Goal: Task Accomplishment & Management: Use online tool/utility

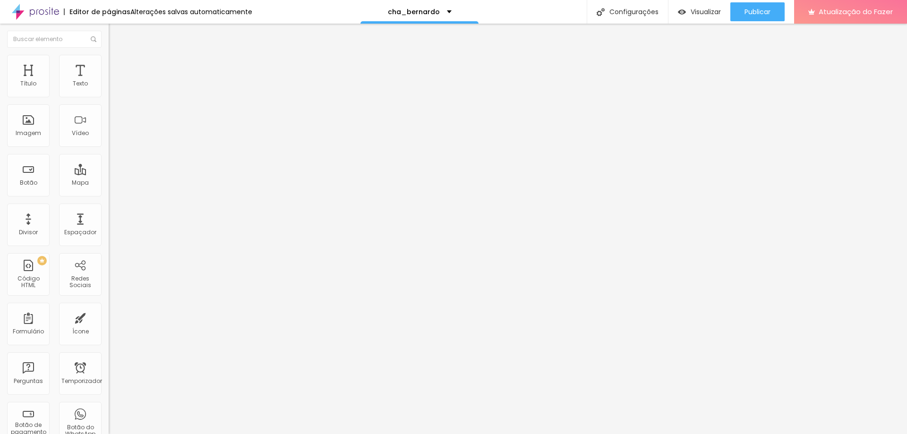
click at [114, 81] on font "Trocar imagem" at bounding box center [137, 77] width 46 height 8
click at [160, 79] on img at bounding box center [163, 77] width 6 height 6
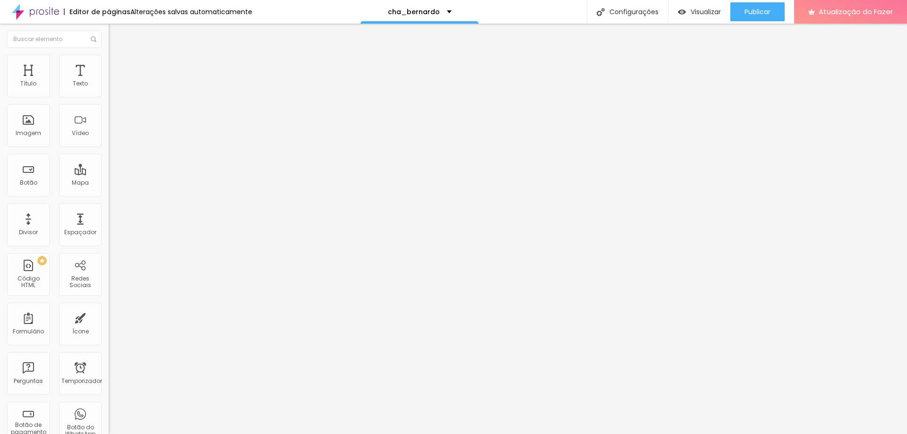
click at [114, 81] on font "Trocar imagem" at bounding box center [137, 77] width 46 height 8
click at [759, 9] on font "Publicar" at bounding box center [758, 11] width 26 height 9
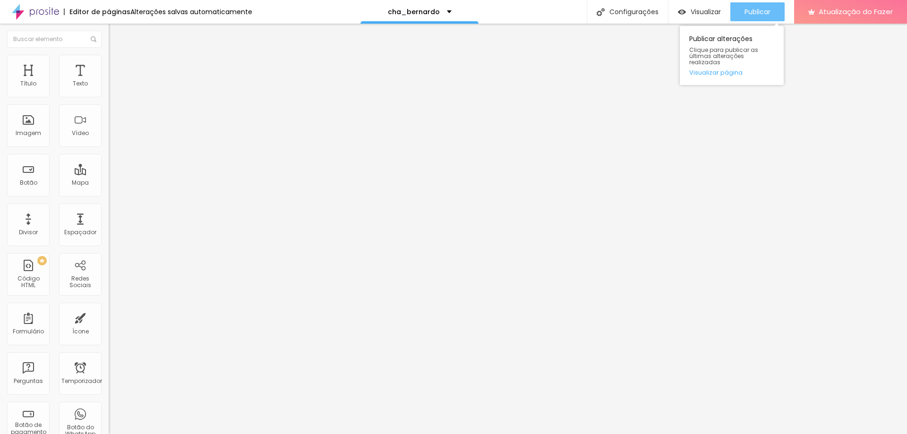
click at [759, 10] on font "Publicar" at bounding box center [758, 11] width 26 height 9
click at [769, 11] on font "Publicar" at bounding box center [758, 11] width 26 height 9
click at [109, 60] on img at bounding box center [113, 59] width 9 height 9
click at [117, 56] on font "Estilo" at bounding box center [124, 52] width 15 height 8
click at [112, 88] on icon "button" at bounding box center [115, 85] width 6 height 6
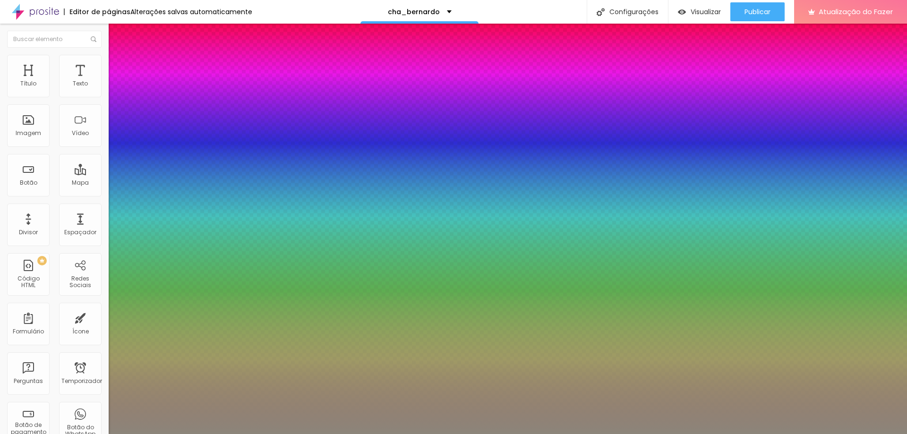
type input "1"
type input "0.5"
type input "25"
type input "1"
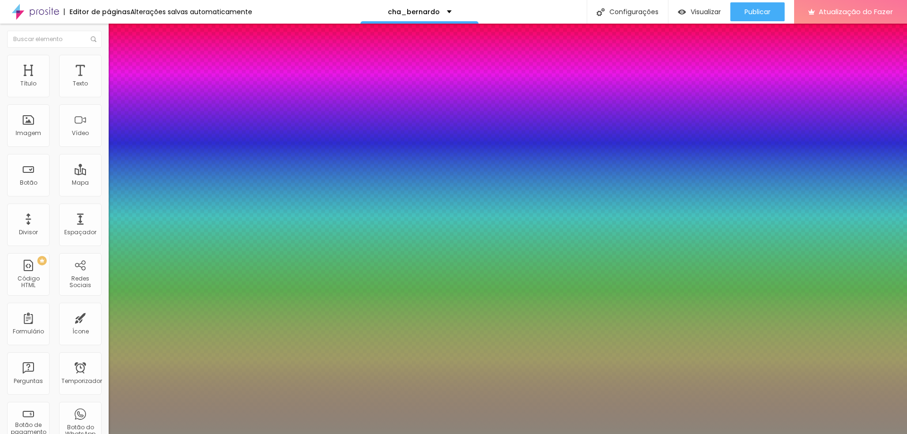
type input "0.5"
type input "27"
type input "1"
type input "0.5"
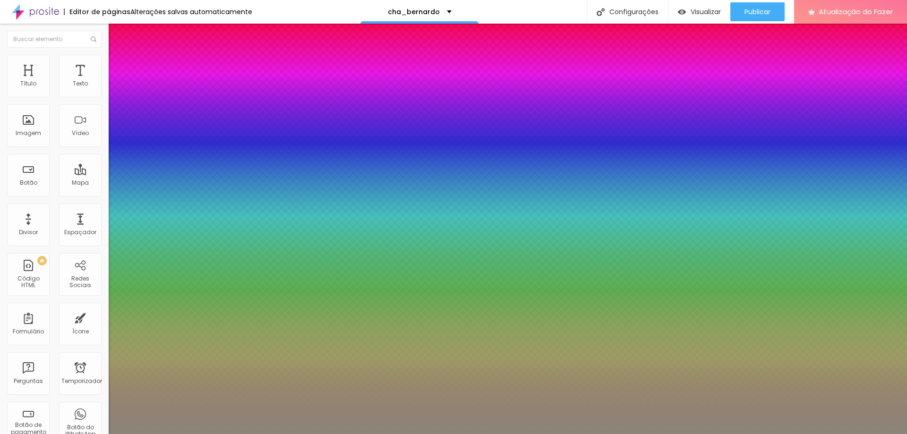
type input "1"
type input "0.5"
type input "1"
type input "0.5"
type input "26"
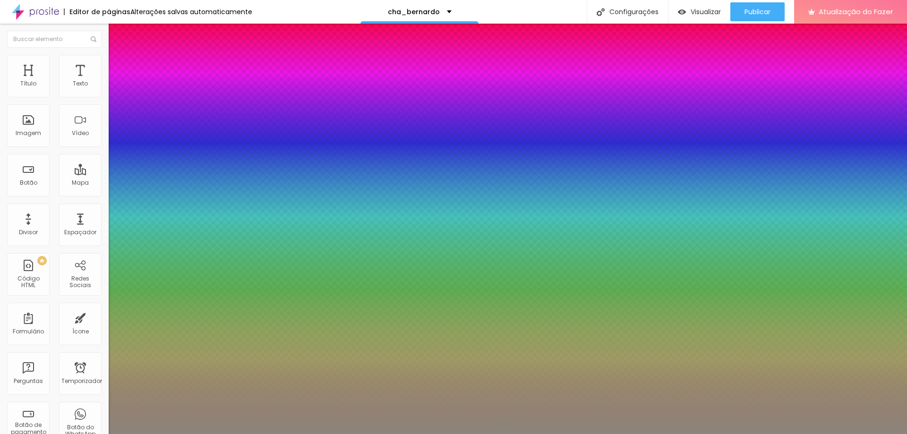
type input "26"
type input "1"
type input "0.5"
type input "1"
type input "0.5"
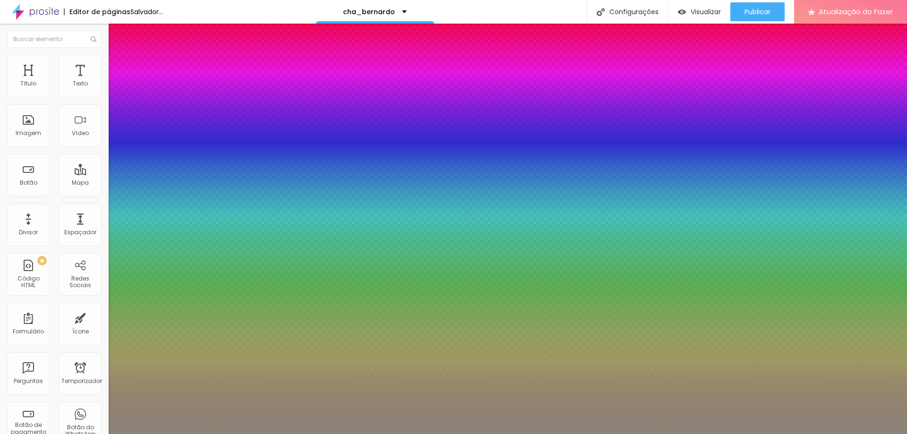
type input "1"
type input "0.5"
type input "27"
type input "1"
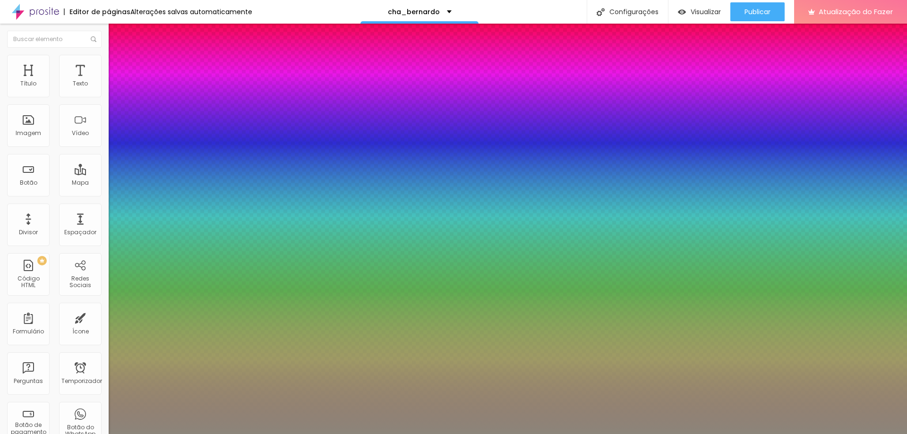
type input "0.5"
type input "27"
type input "1"
type input "0.5"
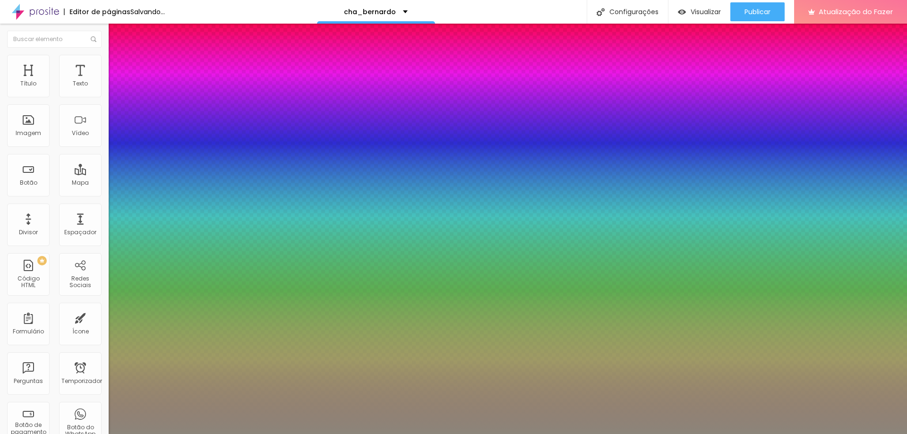
type input "1"
type input "0.5"
click at [162, 434] on div at bounding box center [453, 434] width 907 height 0
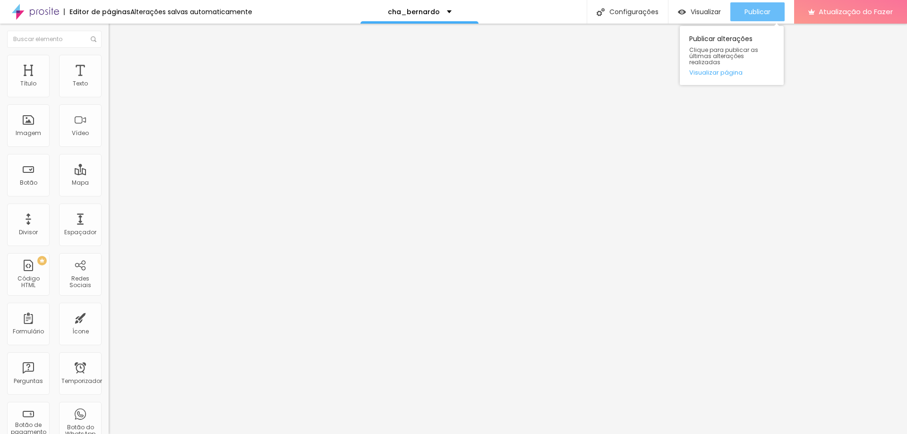
click at [757, 9] on font "Publicar" at bounding box center [758, 11] width 26 height 9
click at [113, 87] on icon "button" at bounding box center [115, 85] width 4 height 4
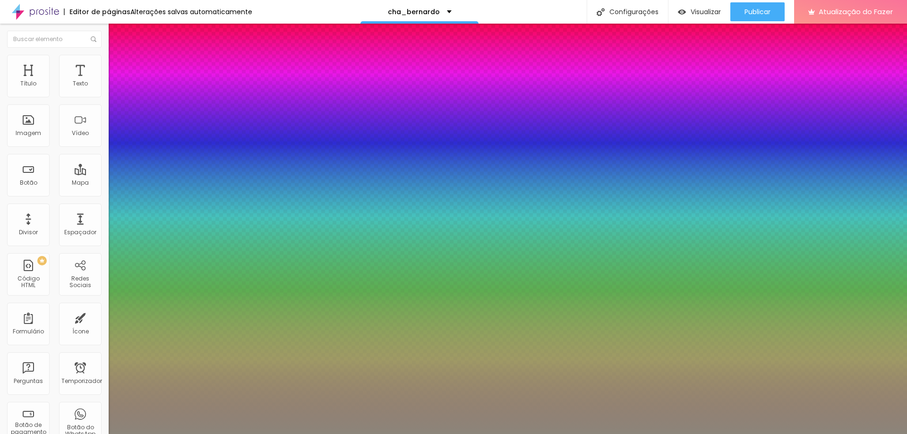
type input "1"
type input "0.5"
type input "23"
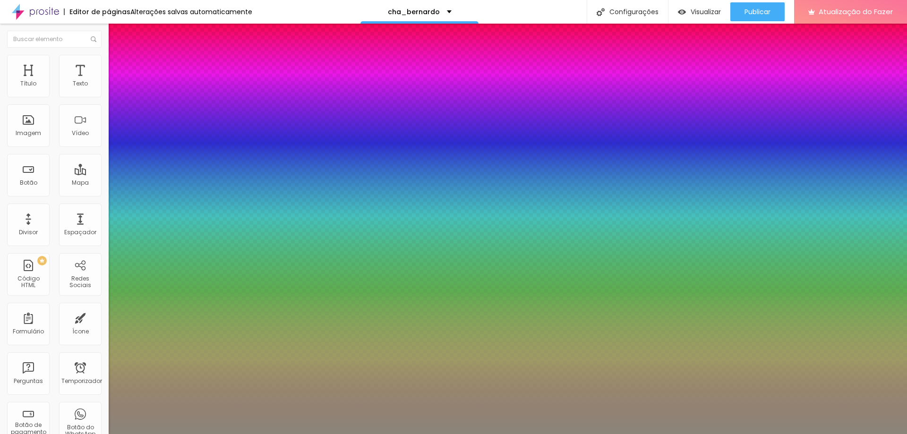
type input "1"
type input "0.5"
type input "21"
type input "1"
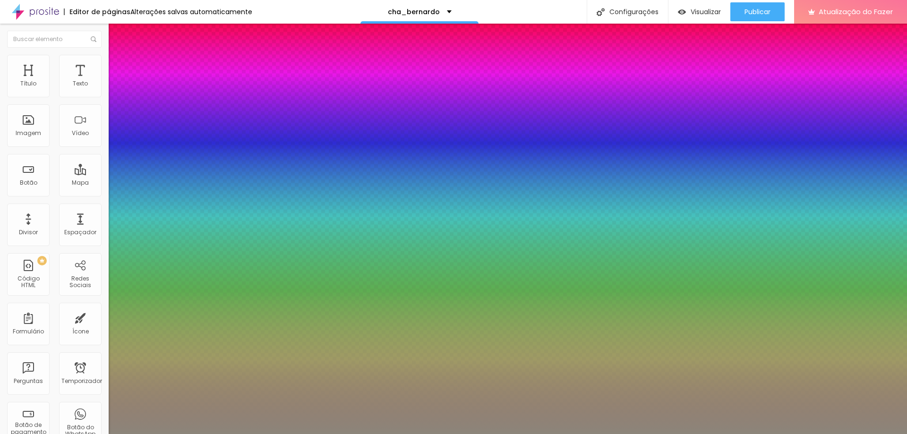
type input "0.5"
type input "1"
type input "0.5"
type input "1"
type input "0.5"
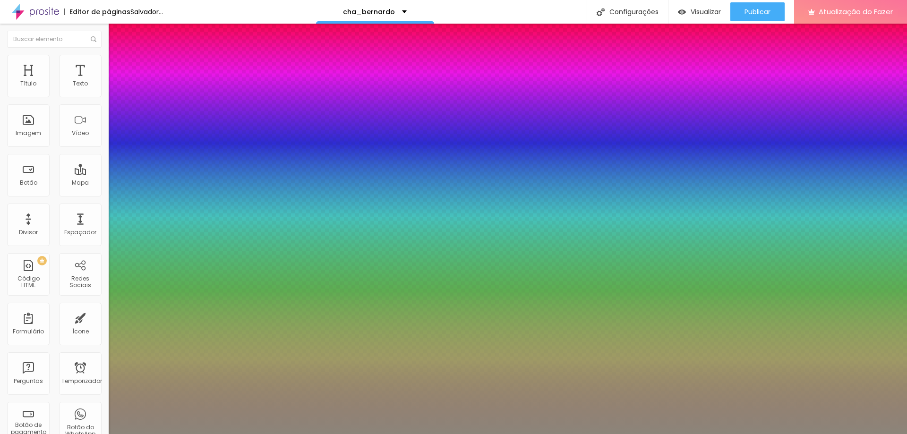
type input "22"
type input "1"
type input "0.5"
type input "23"
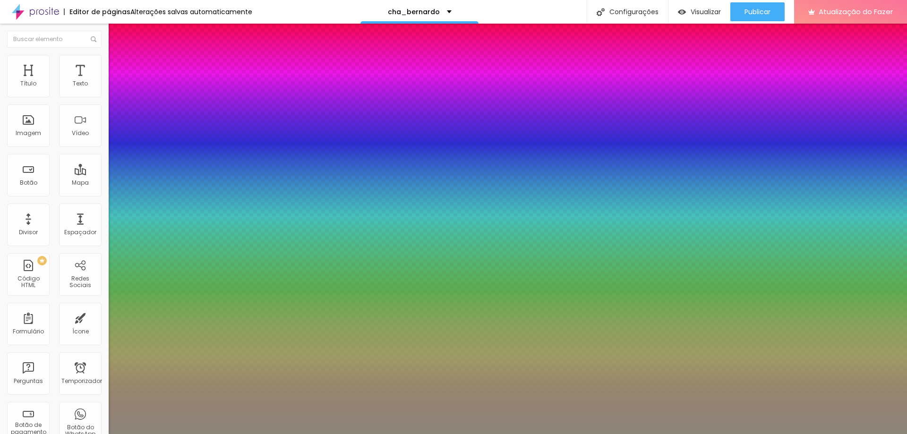
type input "23"
type input "1"
type input "0.5"
type input "22"
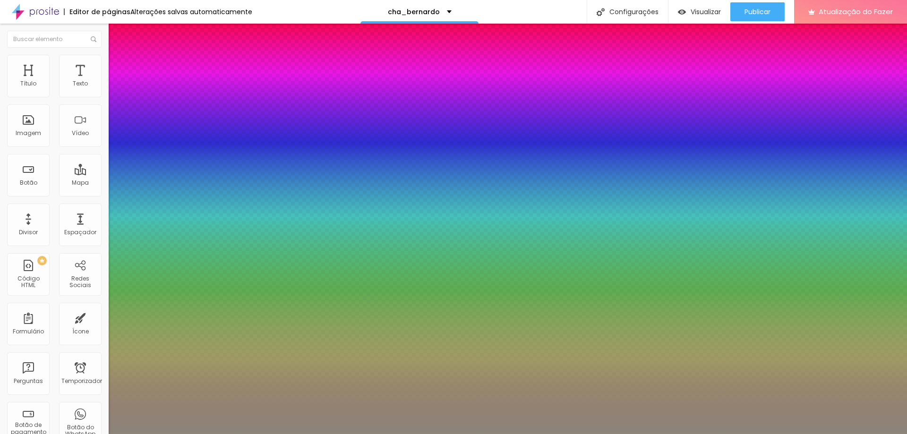
type input "1"
type input "0.5"
type input "20"
type input "1"
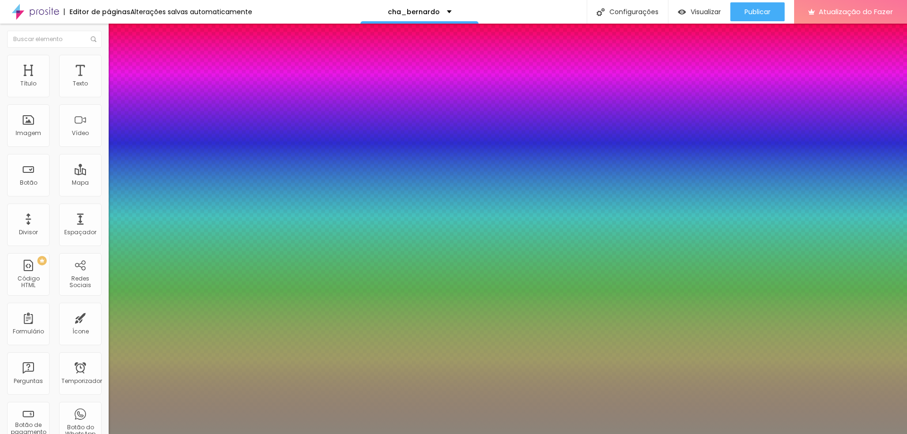
type input "0.5"
type input "20"
type input "1"
type input "0.5"
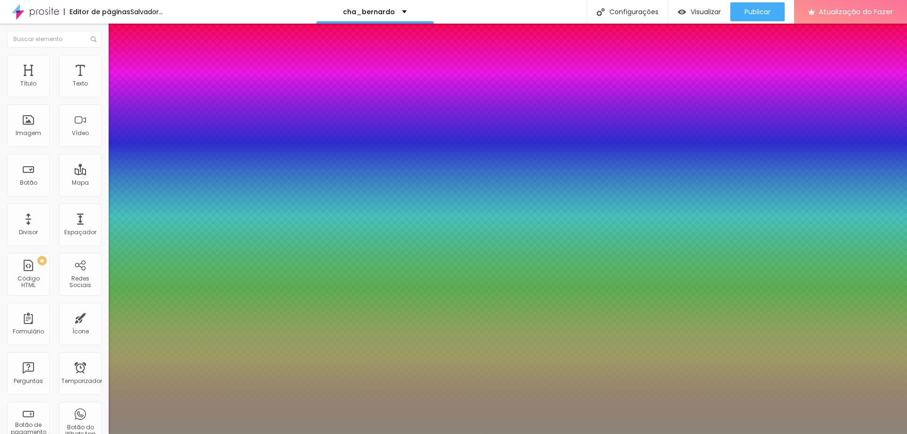
type input "1"
type input "0.5"
click at [403, 434] on div at bounding box center [453, 434] width 907 height 0
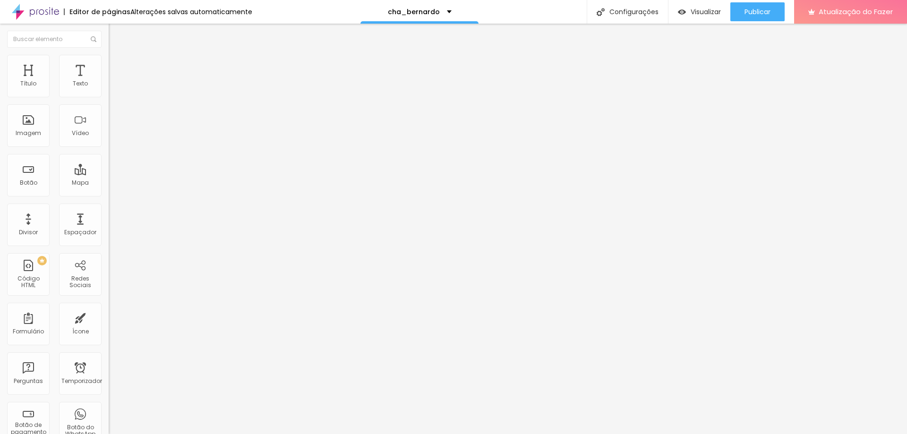
click at [113, 87] on icon "button" at bounding box center [115, 85] width 4 height 4
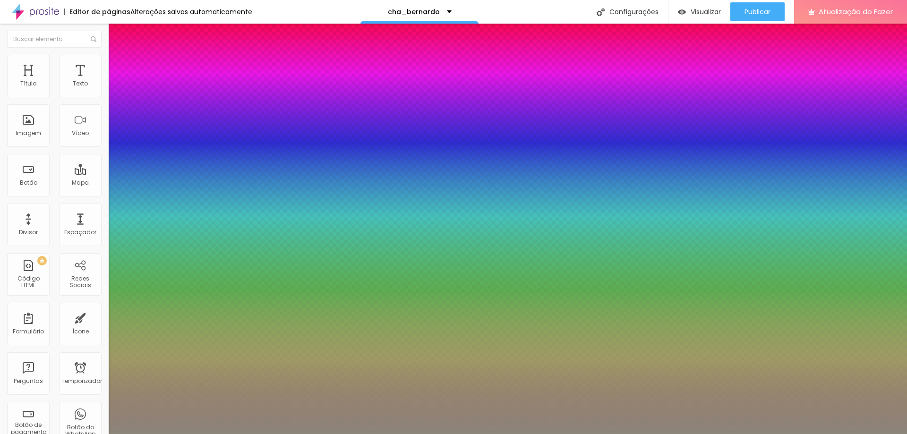
type input "1"
type input "0.5"
select select "Cormorant"
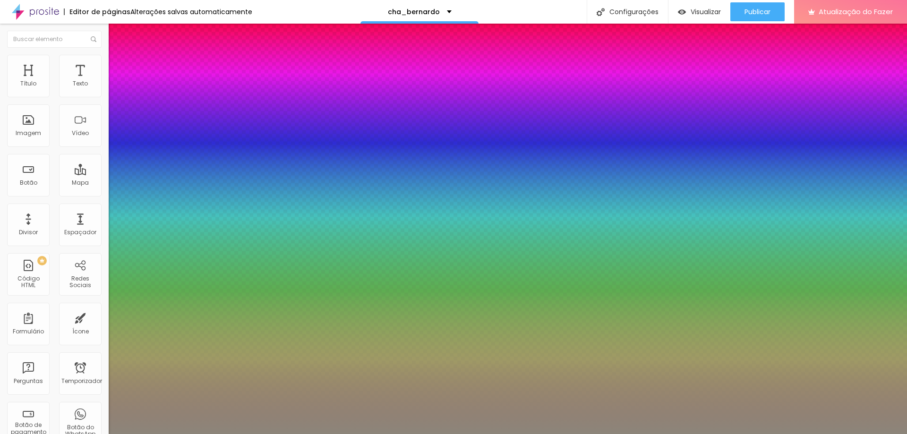
type input "1"
type input "0.5"
type input "1"
type input "0.5"
type input "1"
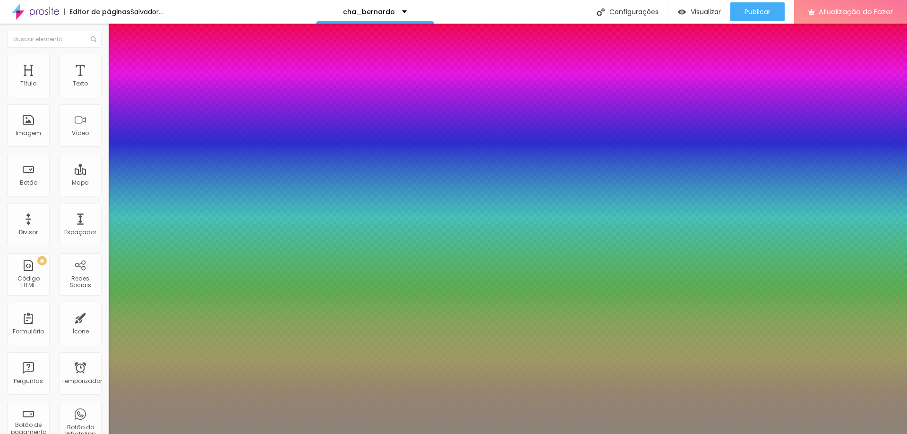
type input "0.5"
click at [747, 434] on div at bounding box center [453, 434] width 907 height 0
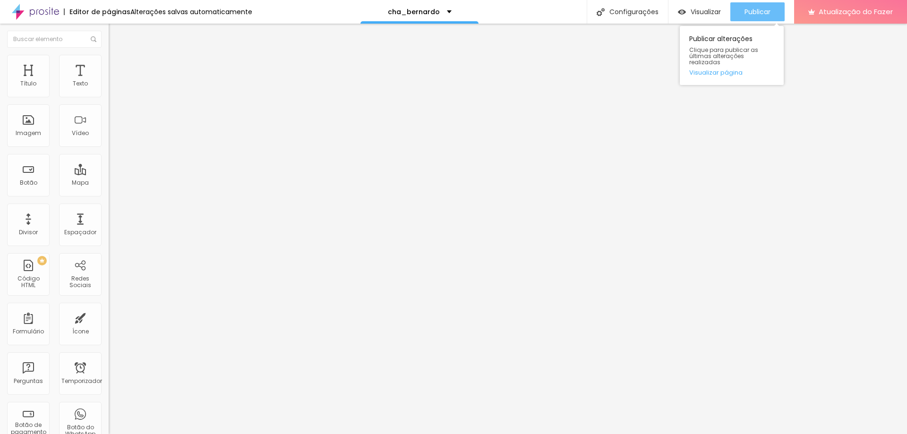
click at [764, 18] on div "Publicar" at bounding box center [758, 11] width 26 height 19
click at [112, 88] on icon "button" at bounding box center [115, 85] width 6 height 6
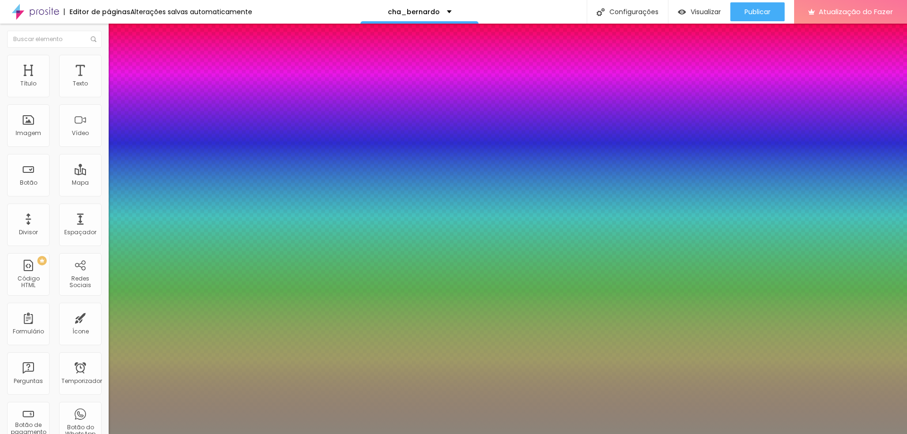
type input "1"
type input "0.5"
type input "0"
type input "0.5"
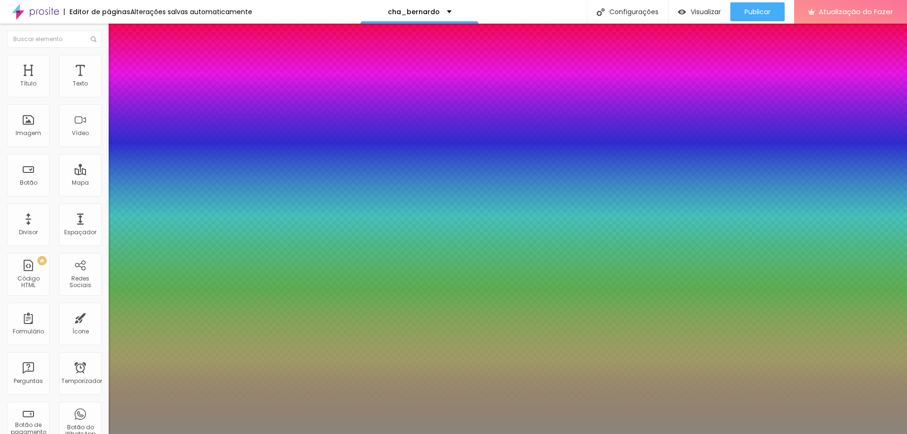
type input "0"
type input "0.5"
click at [158, 434] on div at bounding box center [453, 434] width 907 height 0
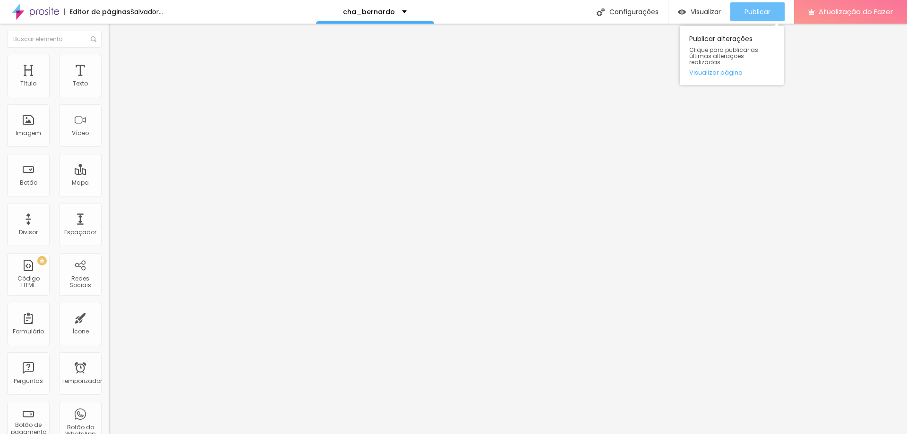
click at [763, 13] on font "Publicar" at bounding box center [758, 11] width 26 height 9
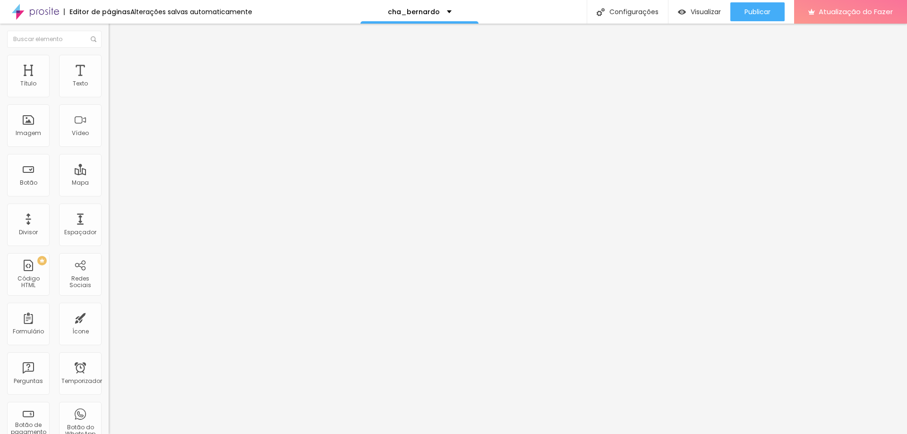
click at [112, 88] on icon "button" at bounding box center [115, 85] width 6 height 6
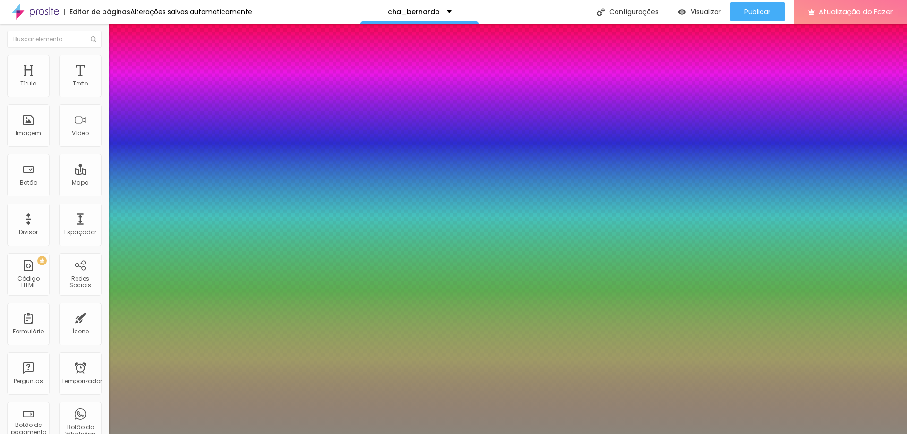
type input "0.5"
select select "Bitter"
type input "0.5"
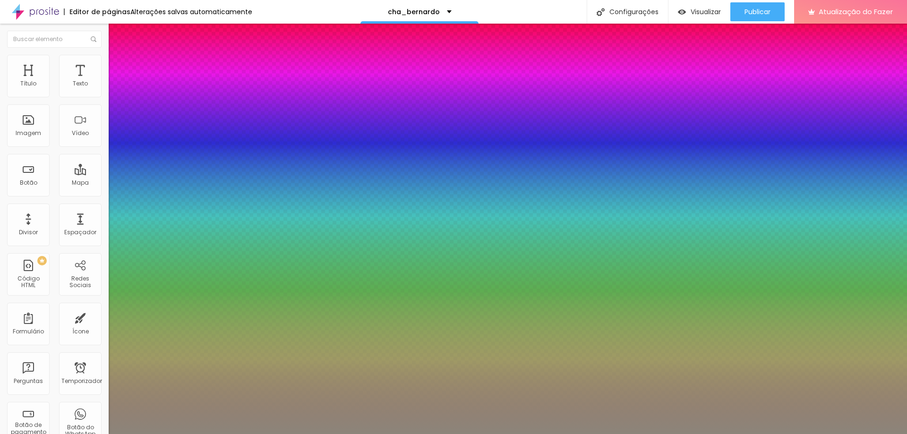
click at [847, 434] on div at bounding box center [453, 434] width 907 height 0
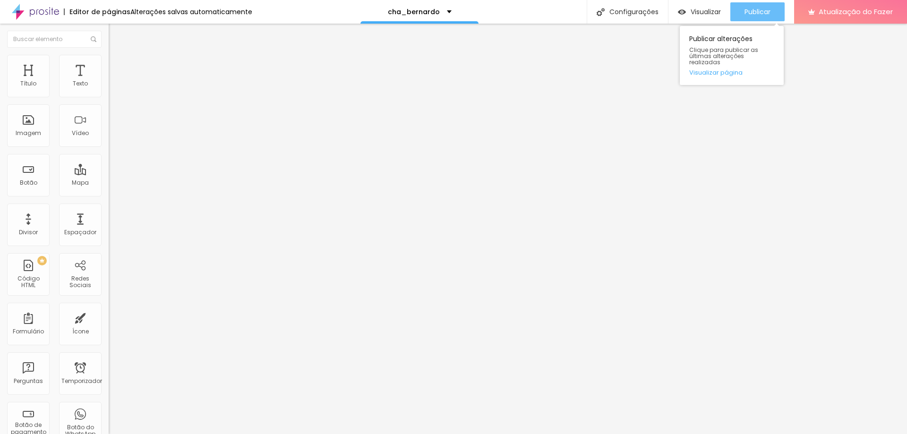
click at [763, 8] on font "Publicar" at bounding box center [758, 11] width 26 height 9
click at [112, 117] on icon "button" at bounding box center [115, 117] width 6 height 6
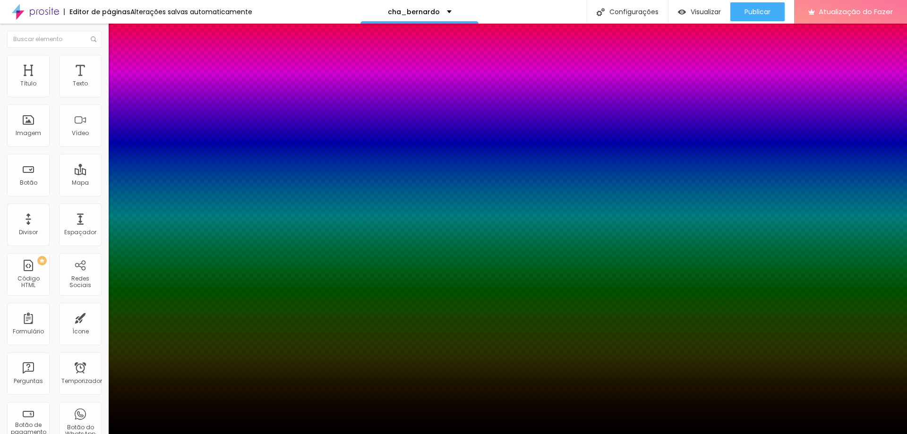
click at [176, 434] on div at bounding box center [453, 440] width 907 height 0
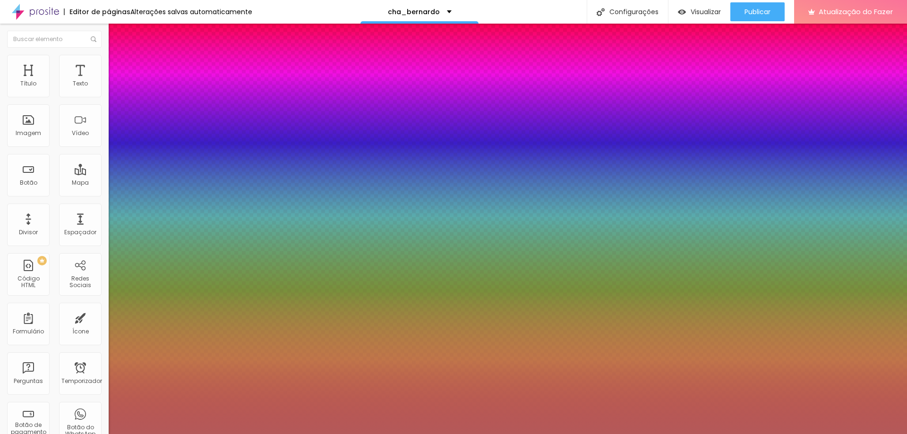
click at [125, 209] on div at bounding box center [453, 217] width 907 height 434
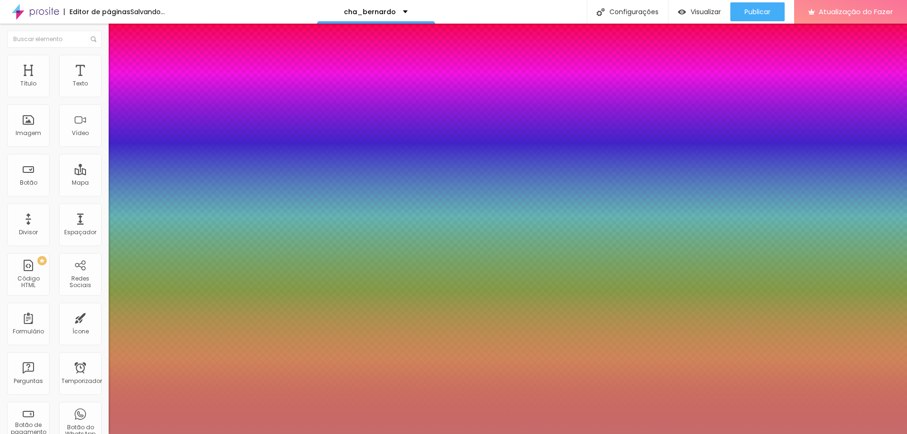
drag, startPoint x: 125, startPoint y: 209, endPoint x: 122, endPoint y: 205, distance: 4.9
click at [416, 98] on div at bounding box center [417, 97] width 2 height 2
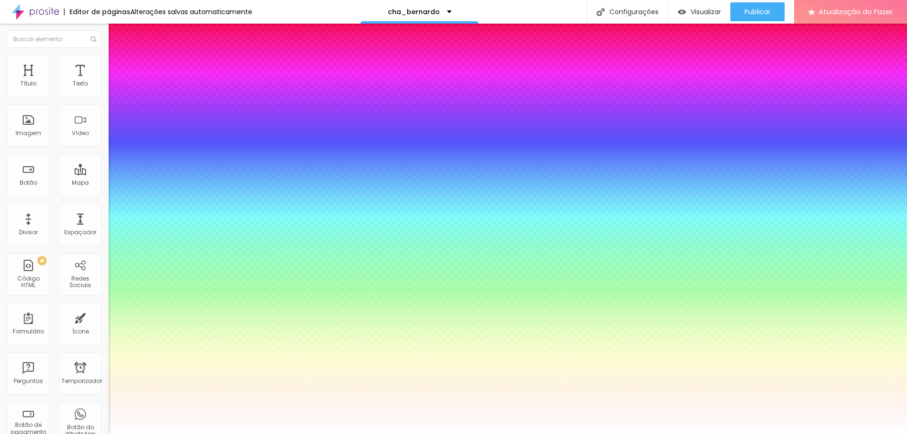
drag, startPoint x: 101, startPoint y: 195, endPoint x: 86, endPoint y: 187, distance: 17.1
click at [86, 187] on body "Editor de páginas Alterações [PERSON_NAME] automaticamente cha_bernardo Configu…" at bounding box center [453, 217] width 907 height 434
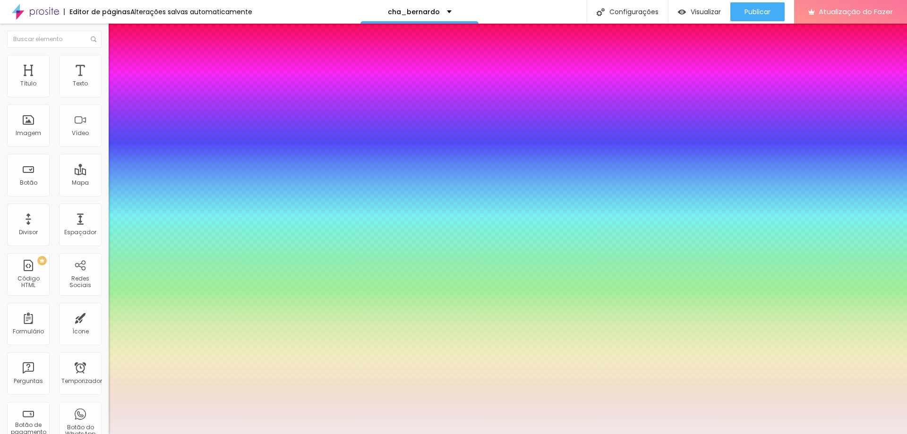
type input "#F1E8E8"
drag, startPoint x: 118, startPoint y: 203, endPoint x: 96, endPoint y: 193, distance: 24.1
click at [96, 193] on div at bounding box center [453, 217] width 907 height 434
click at [207, 434] on div at bounding box center [453, 434] width 907 height 0
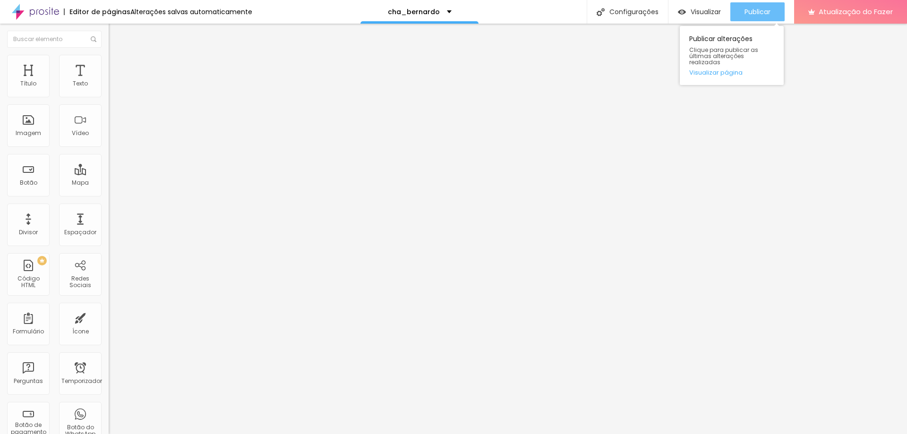
click at [753, 11] on font "Publicar" at bounding box center [758, 11] width 26 height 9
click at [109, 91] on button "button" at bounding box center [115, 86] width 13 height 10
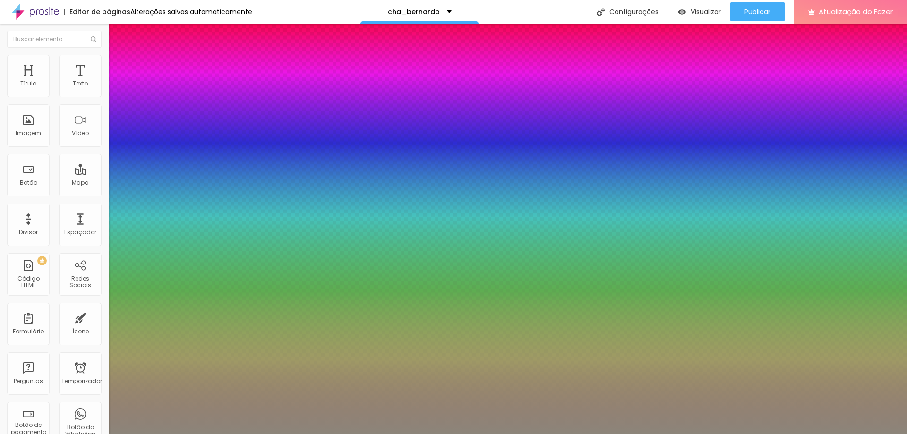
type input "0.5"
type input "18"
type input "0.5"
type input "17"
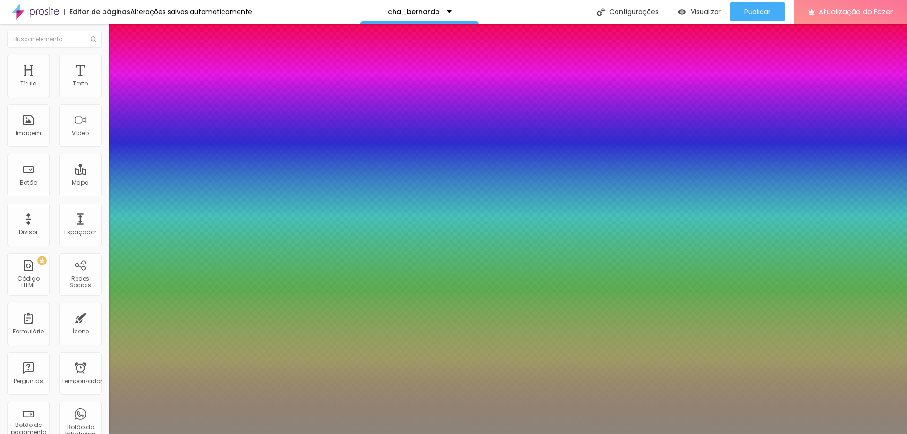
type input "17"
type input "0.5"
type input "16"
type input "0.5"
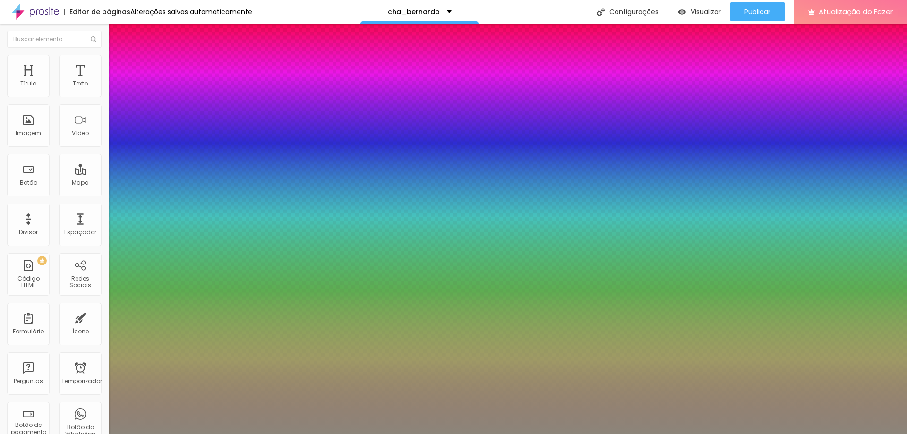
type input "14"
type input "0.5"
type input "14"
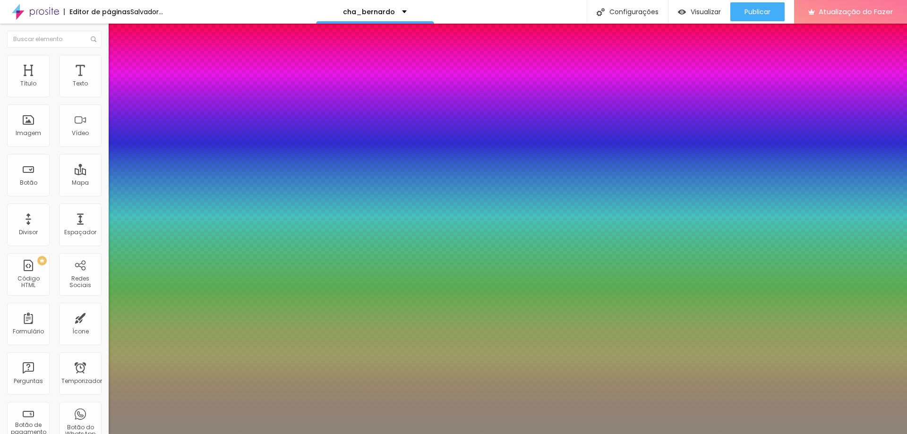
type input "0.5"
click at [843, 434] on div at bounding box center [453, 434] width 907 height 0
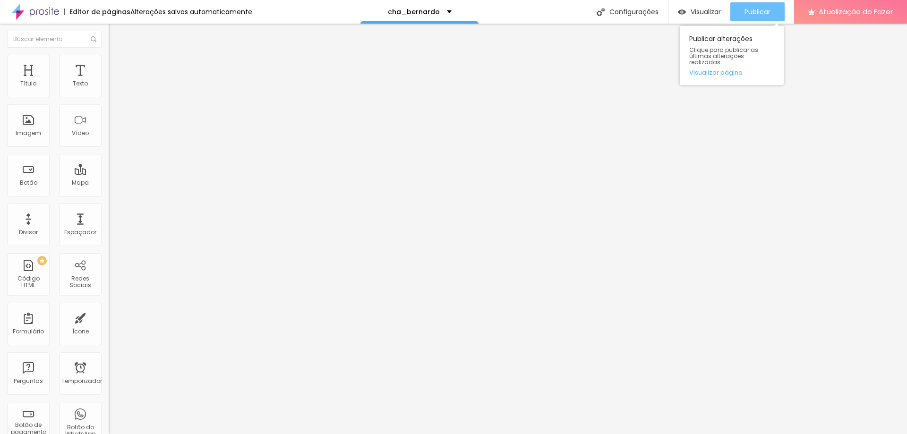
click at [753, 12] on font "Publicar" at bounding box center [758, 11] width 26 height 9
click at [750, 13] on font "Publicar" at bounding box center [758, 11] width 26 height 9
click at [109, 194] on input "[URL][DOMAIN_NAME]" at bounding box center [165, 188] width 113 height 9
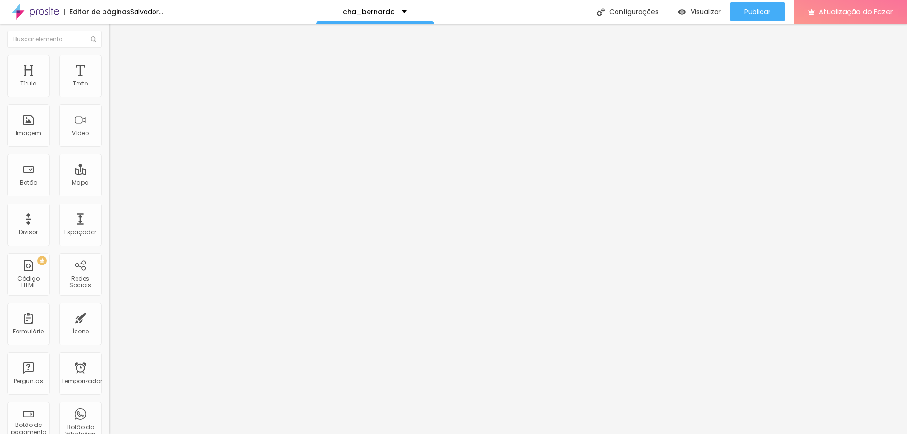
paste input "[URL][DOMAIN_NAME]"
type input "[URL][DOMAIN_NAME]"
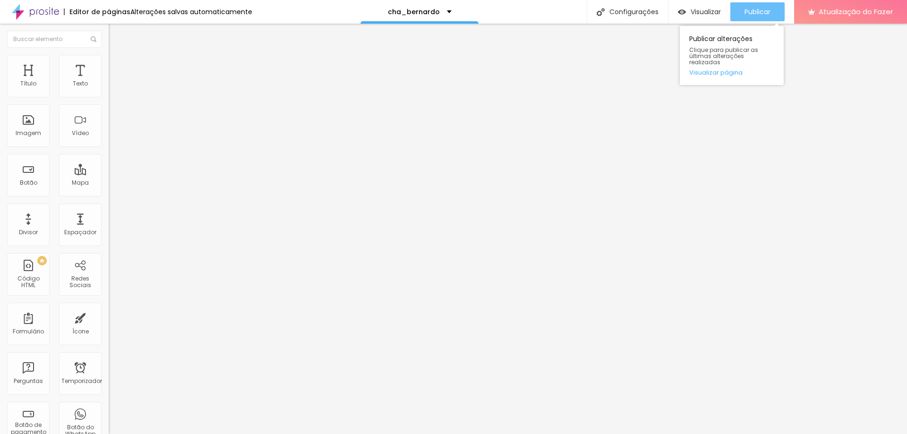
click at [758, 6] on div "Publicar" at bounding box center [758, 11] width 26 height 19
